Goal: Check status: Check status

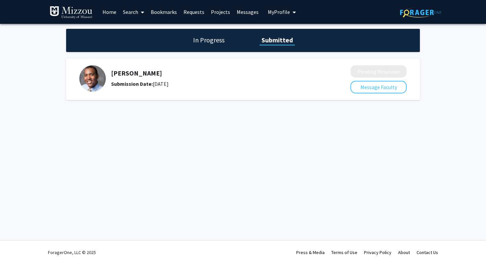
click at [140, 74] on h5 "[PERSON_NAME]" at bounding box center [213, 73] width 204 height 8
click at [176, 84] on div "Submission Date: September 02, 2025" at bounding box center [213, 84] width 204 height 8
click at [103, 77] on img at bounding box center [92, 78] width 26 height 26
click at [198, 86] on div "Submission Date: September 02, 2025" at bounding box center [213, 84] width 204 height 8
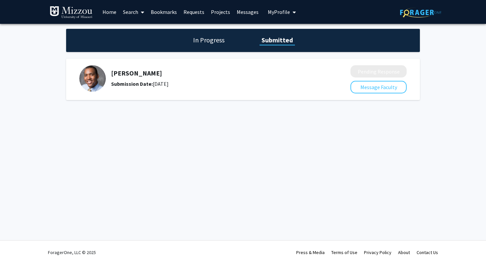
click at [198, 86] on div "Submission Date: September 02, 2025" at bounding box center [213, 84] width 204 height 8
click at [209, 42] on h1 "In Progress" at bounding box center [208, 39] width 35 height 9
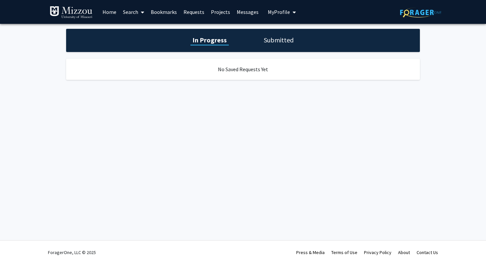
click at [114, 13] on link "Home" at bounding box center [109, 11] width 21 height 23
